Goal: Find specific page/section: Find specific page/section

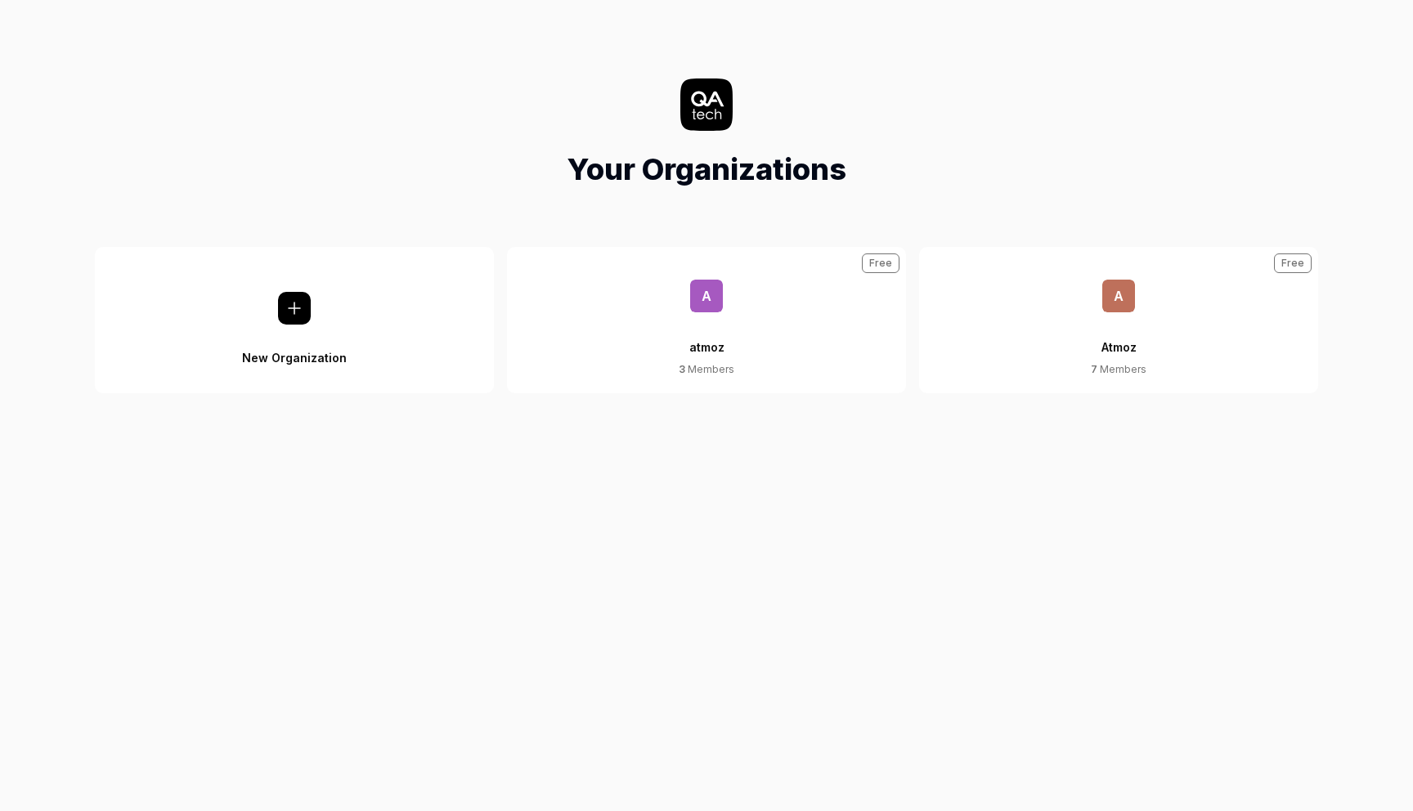
click at [1117, 302] on span "A" at bounding box center [1118, 296] width 33 height 33
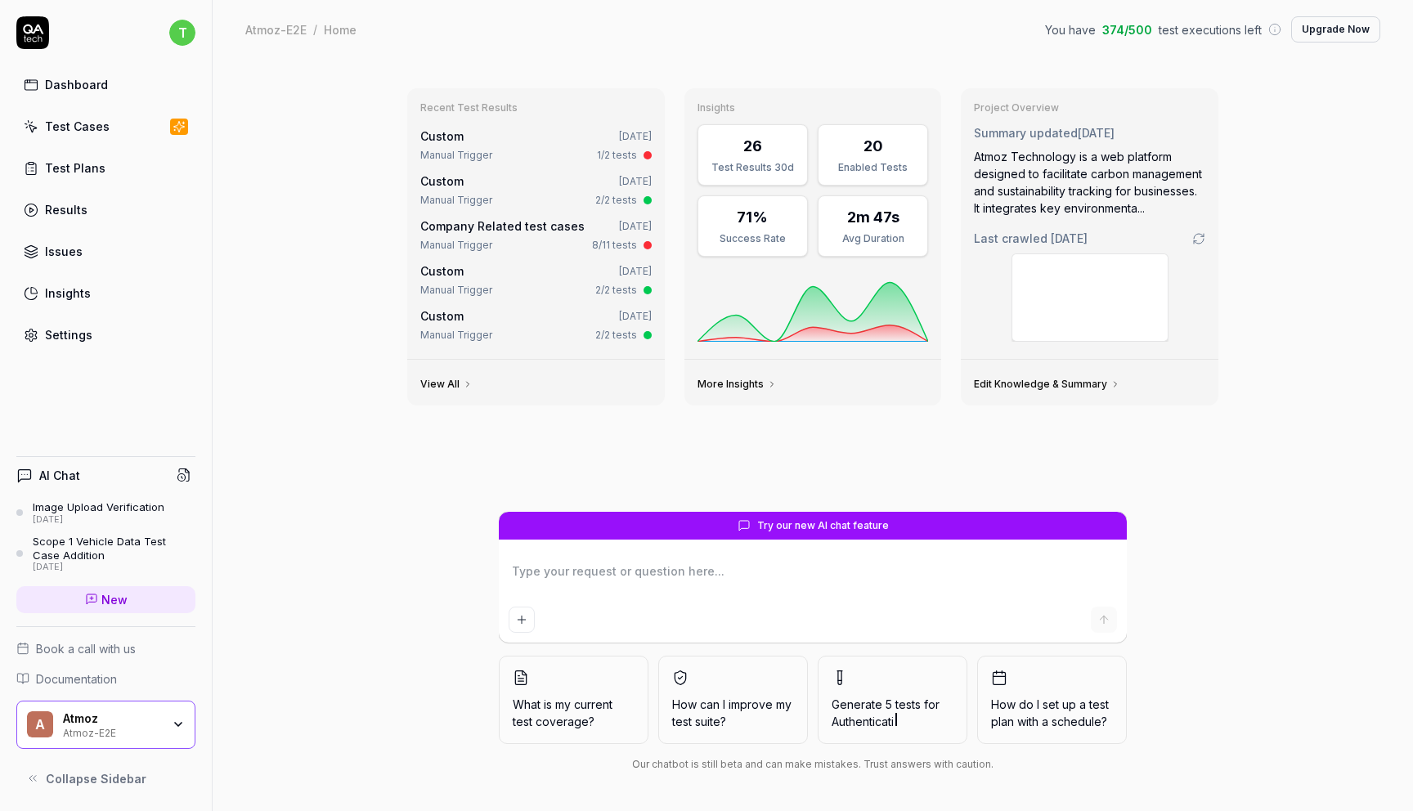
click at [132, 728] on div "Atmoz-E2E" at bounding box center [112, 731] width 98 height 13
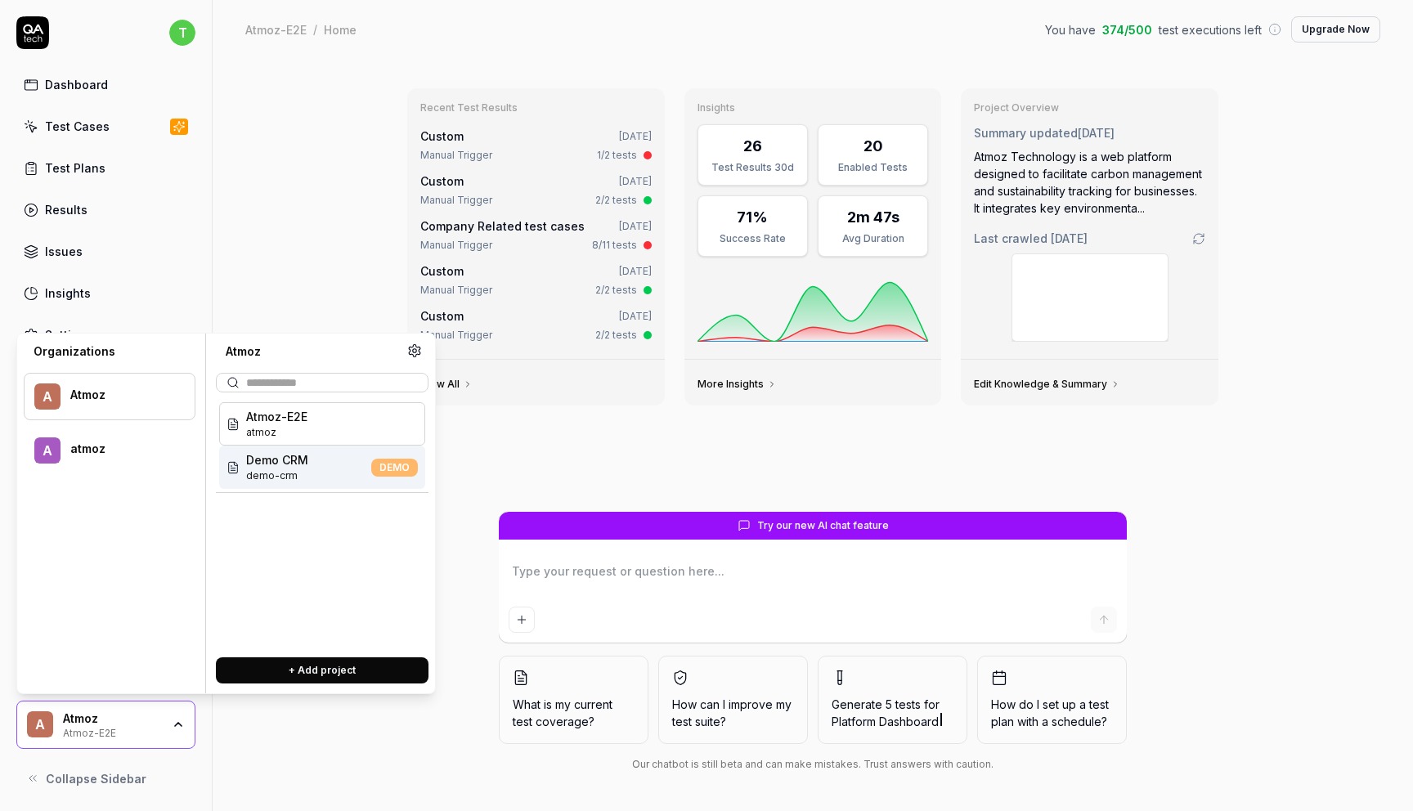
click at [285, 194] on div "Recent Test Results Custom [DATE] Manual Trigger 1/2 tests Custom [DATE] Manual…" at bounding box center [813, 435] width 1200 height 752
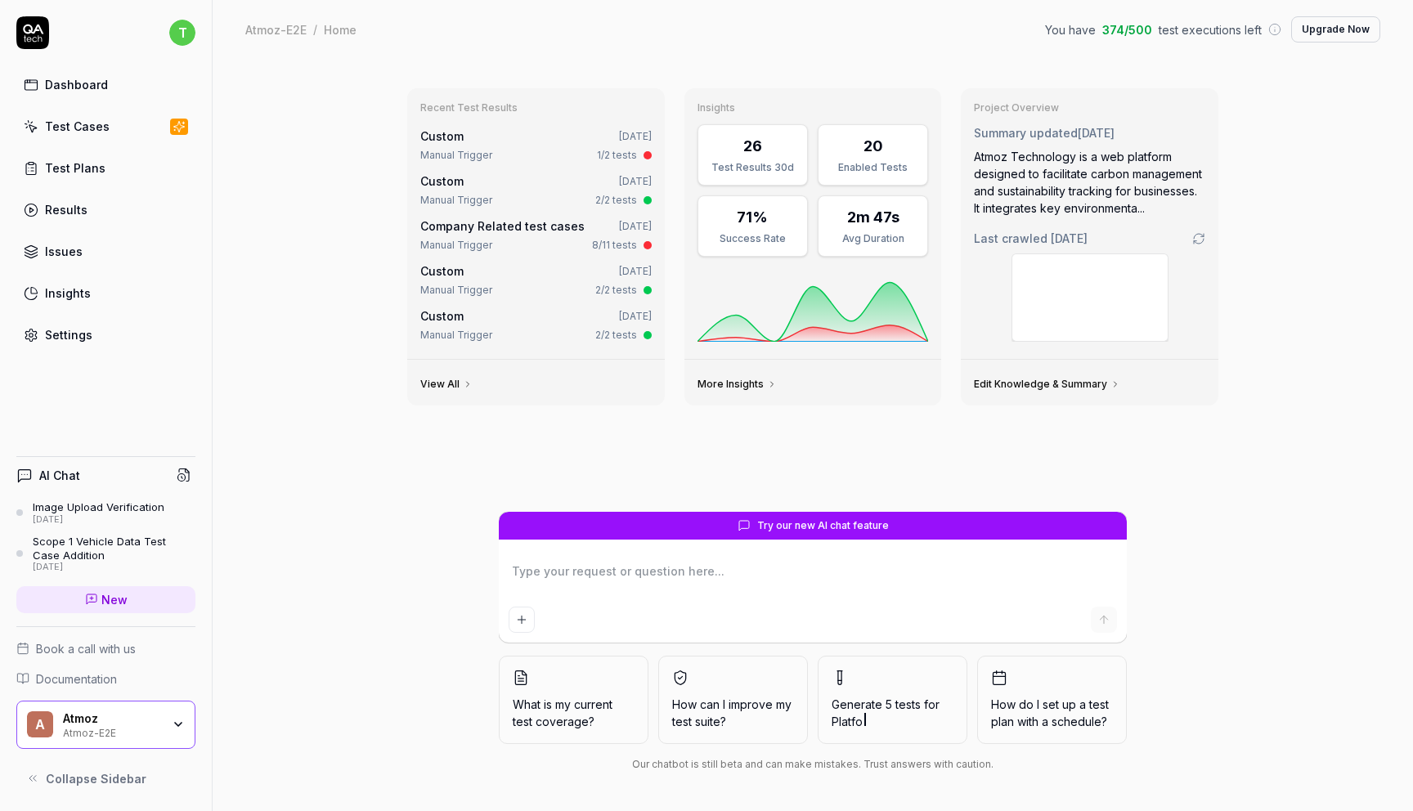
type textarea "*"
click at [114, 129] on link "Test Cases" at bounding box center [105, 126] width 179 height 32
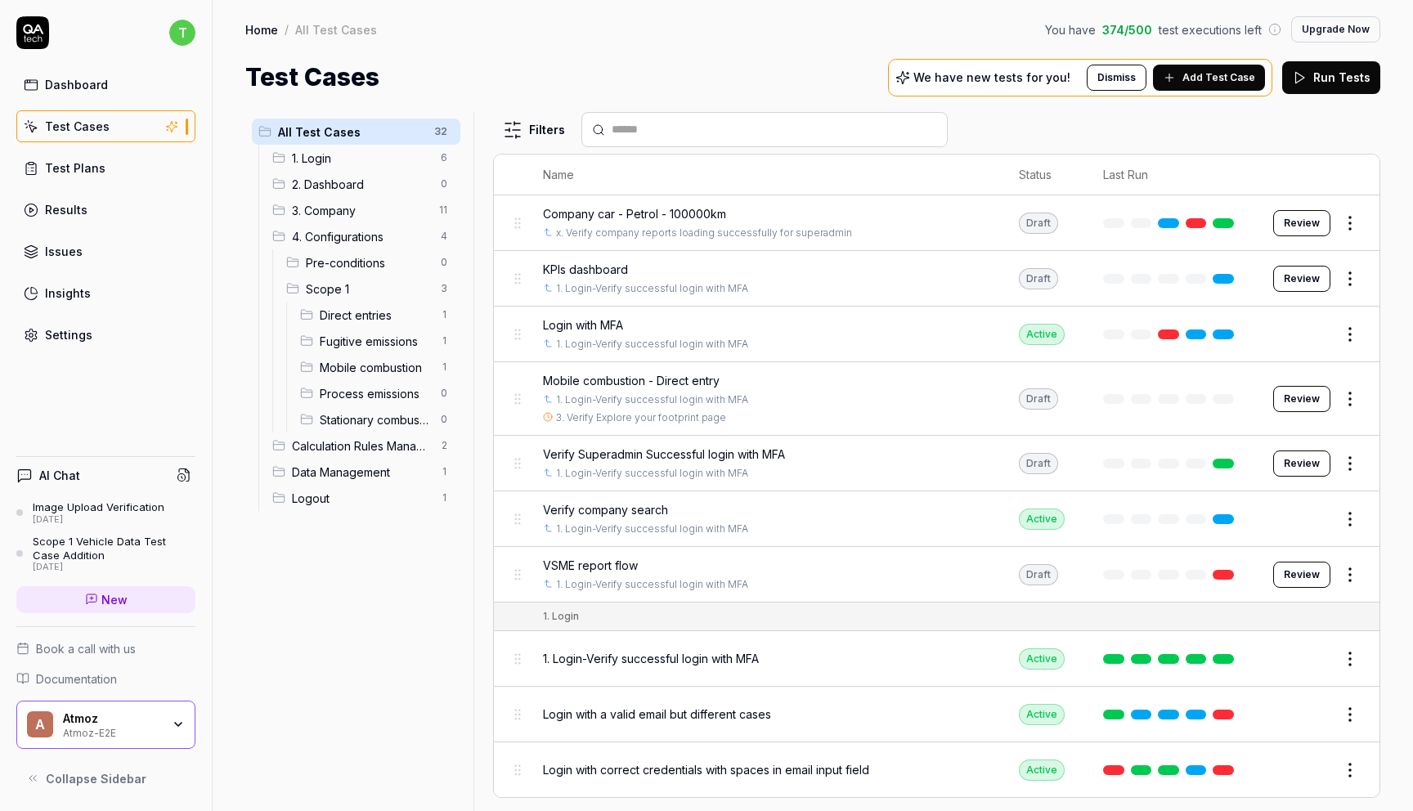
click at [107, 172] on link "Test Plans" at bounding box center [105, 168] width 179 height 32
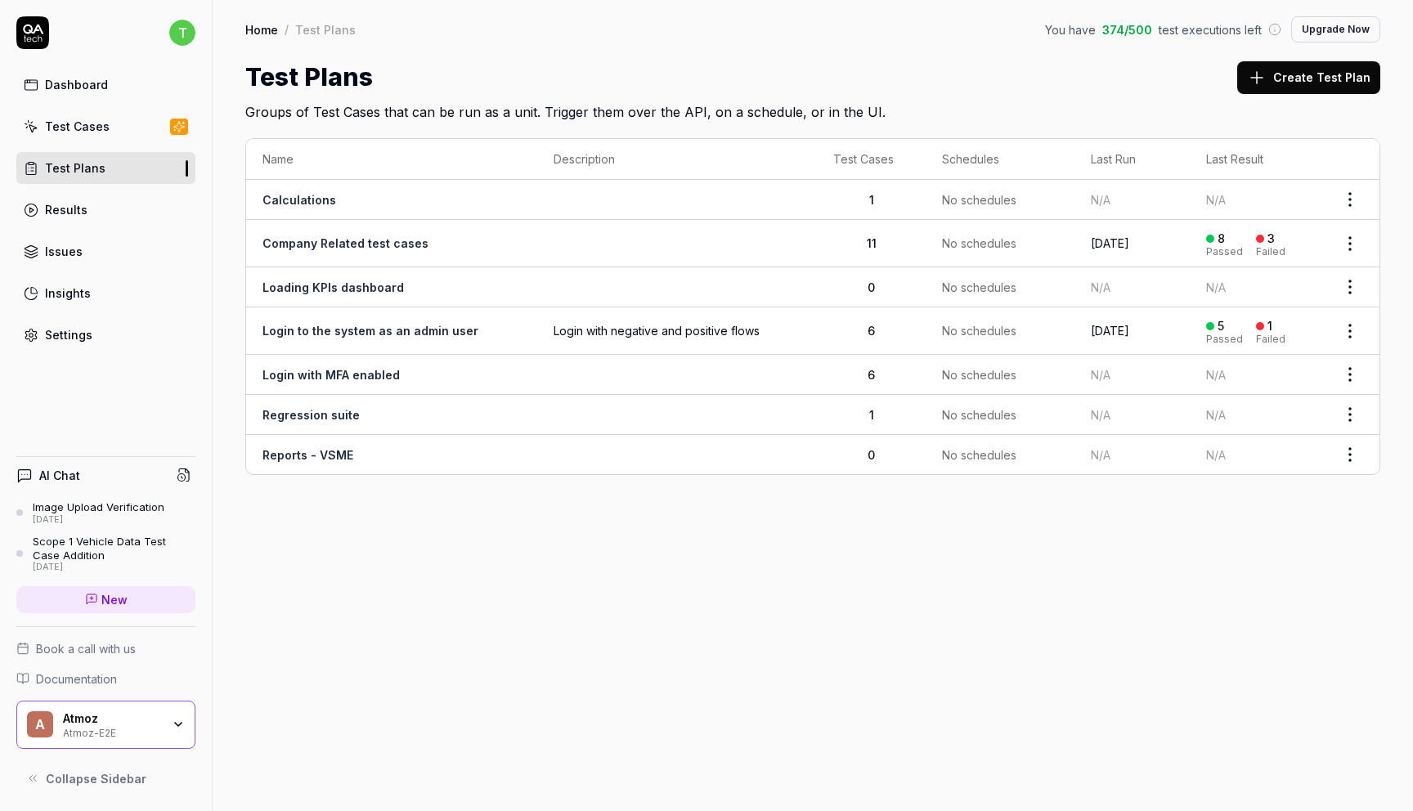
click at [352, 244] on link "Company Related test cases" at bounding box center [345, 243] width 166 height 14
